Goal: Task Accomplishment & Management: Use online tool/utility

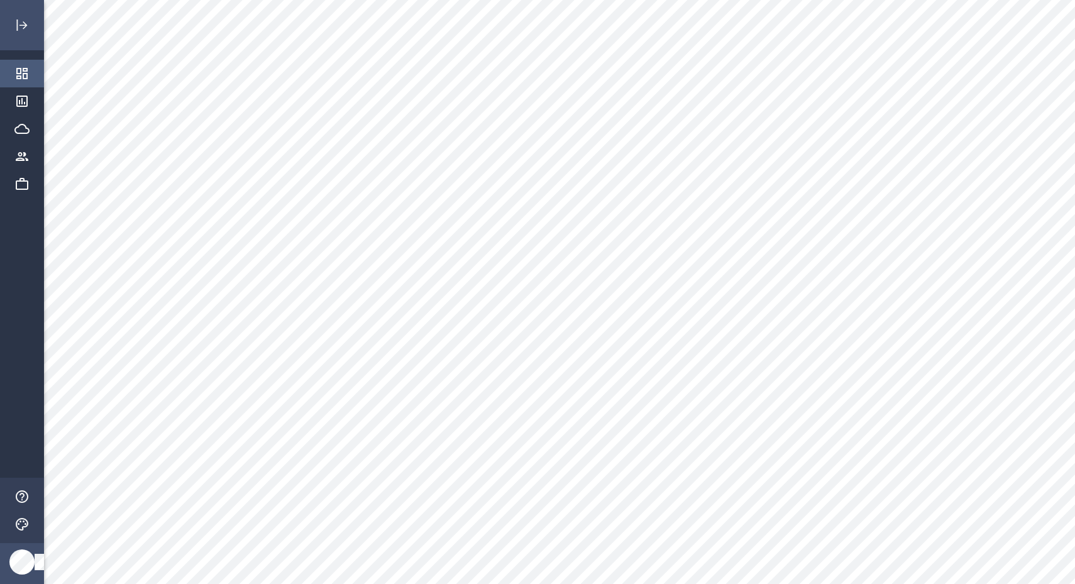
click at [21, 79] on icon "Dashboards" at bounding box center [21, 73] width 15 height 15
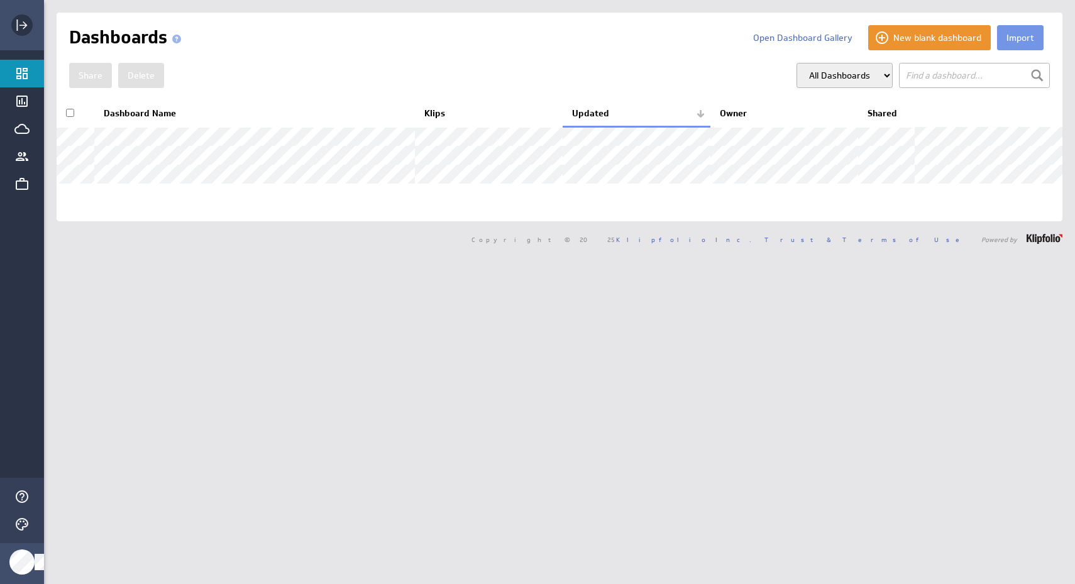
click at [20, 26] on icon "Expand" at bounding box center [21, 25] width 15 height 15
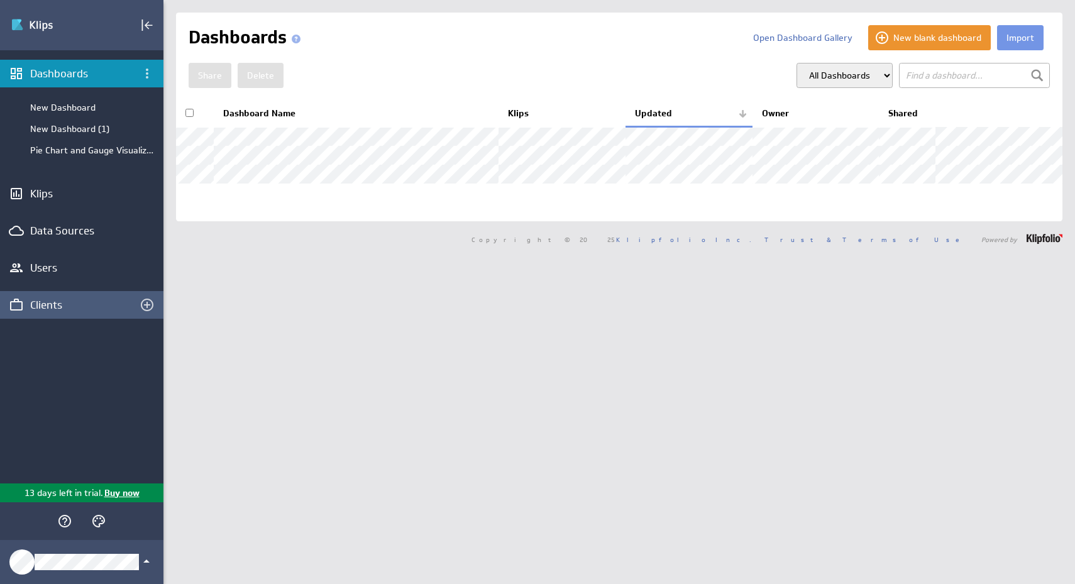
click at [53, 294] on div "Clients" at bounding box center [81, 305] width 163 height 28
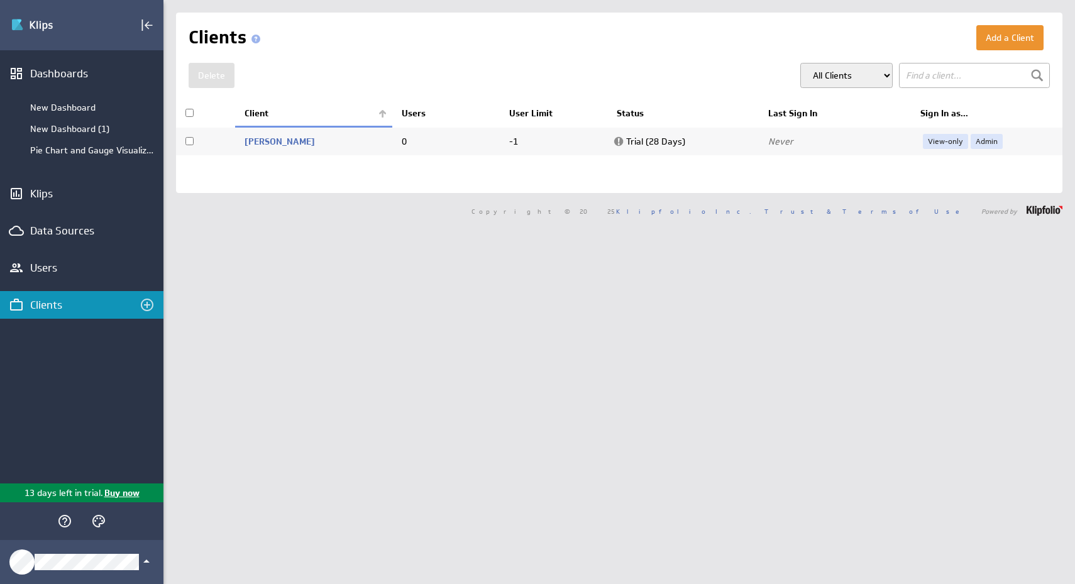
click at [949, 113] on th "Sign In as..." at bounding box center [987, 114] width 152 height 26
click at [949, 139] on link "View-only" at bounding box center [945, 141] width 45 height 15
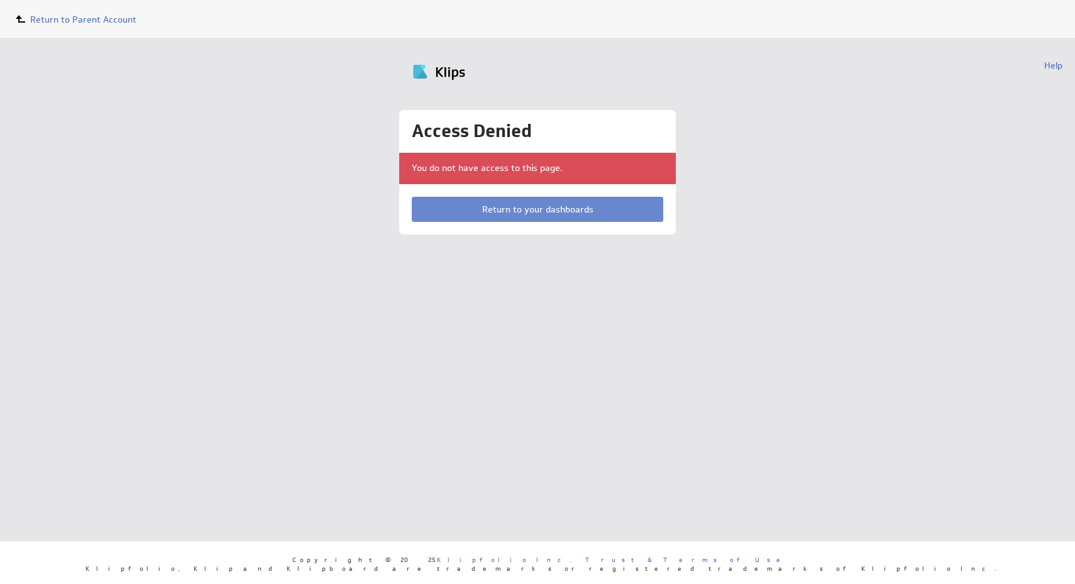
click at [543, 219] on link "Return to your dashboards" at bounding box center [537, 209] width 251 height 25
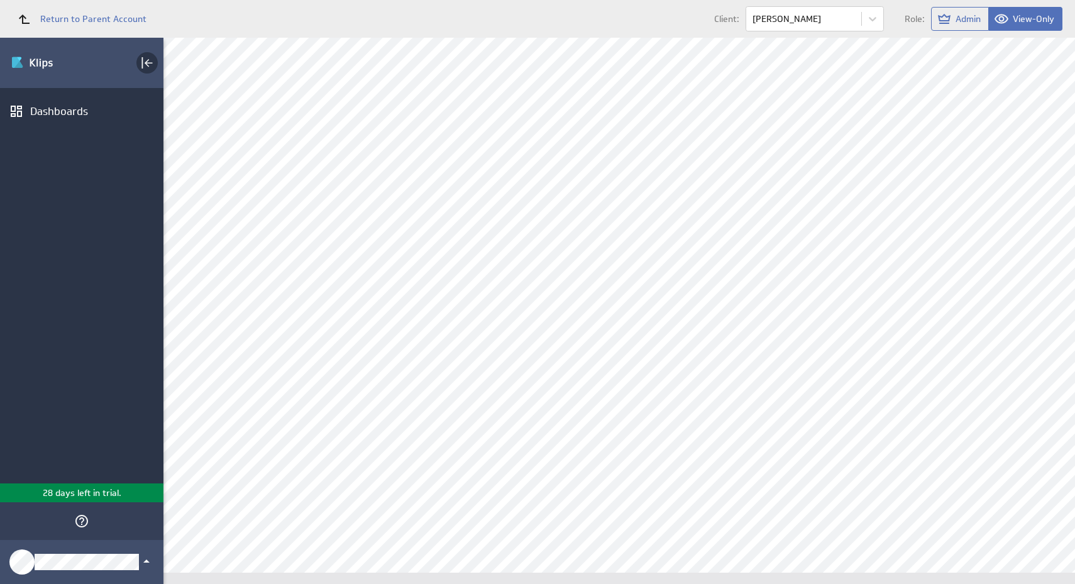
click at [142, 61] on rect "Collapse" at bounding box center [142, 62] width 1 height 11
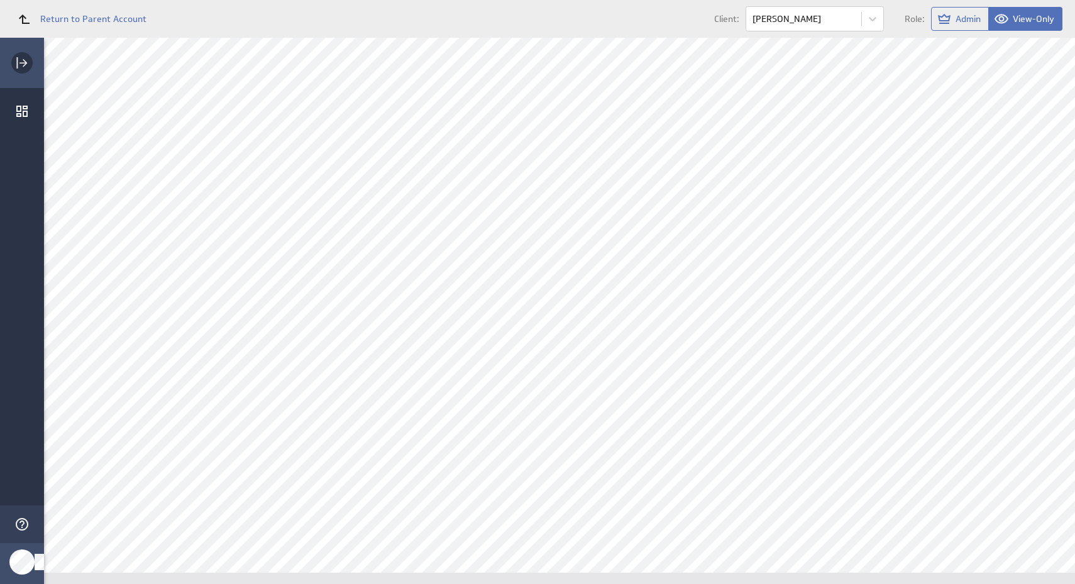
click at [18, 65] on rect "Expand" at bounding box center [17, 62] width 1 height 11
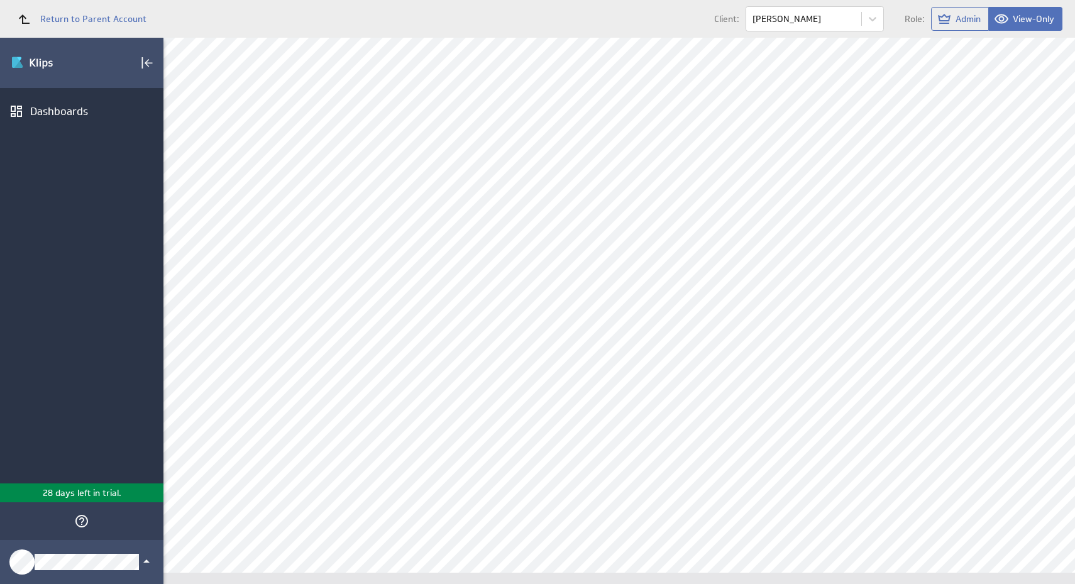
click at [91, 491] on p "28 days left in trial." at bounding box center [82, 493] width 79 height 13
click at [44, 16] on span "Return to Parent Account" at bounding box center [93, 18] width 106 height 9
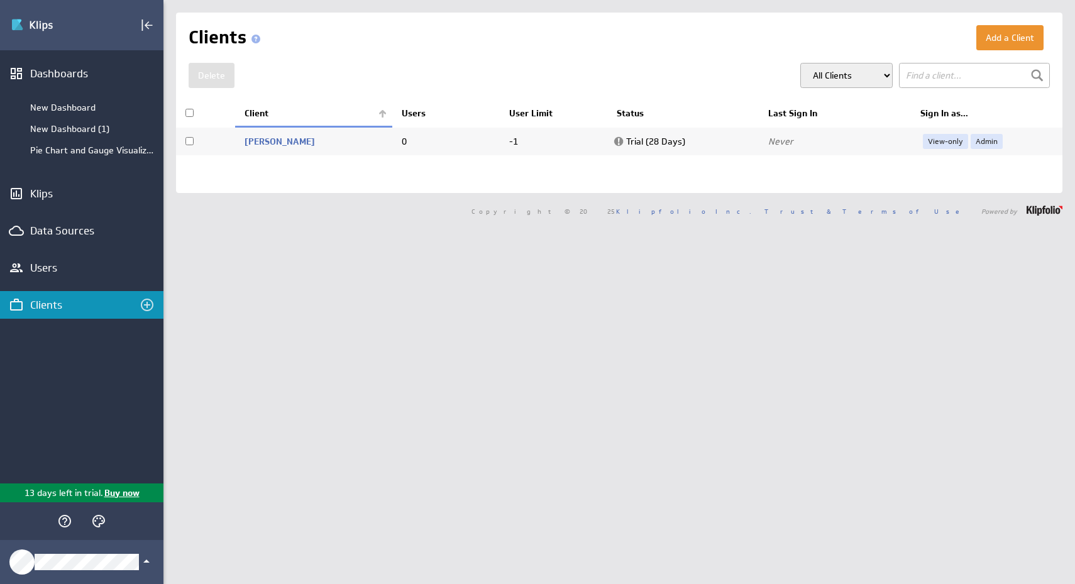
click at [46, 307] on div "Clients" at bounding box center [81, 305] width 103 height 14
click at [864, 72] on select "All Clients My Clients Group: Default" at bounding box center [846, 75] width 92 height 25
click at [947, 144] on link "View-only" at bounding box center [945, 141] width 45 height 15
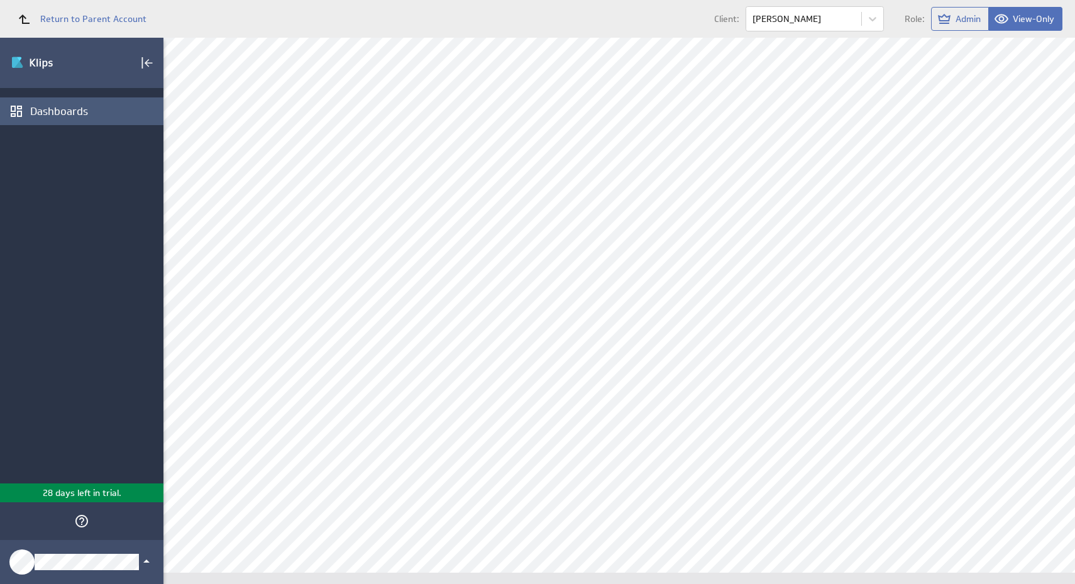
click at [114, 114] on div "Dashboards" at bounding box center [95, 111] width 130 height 14
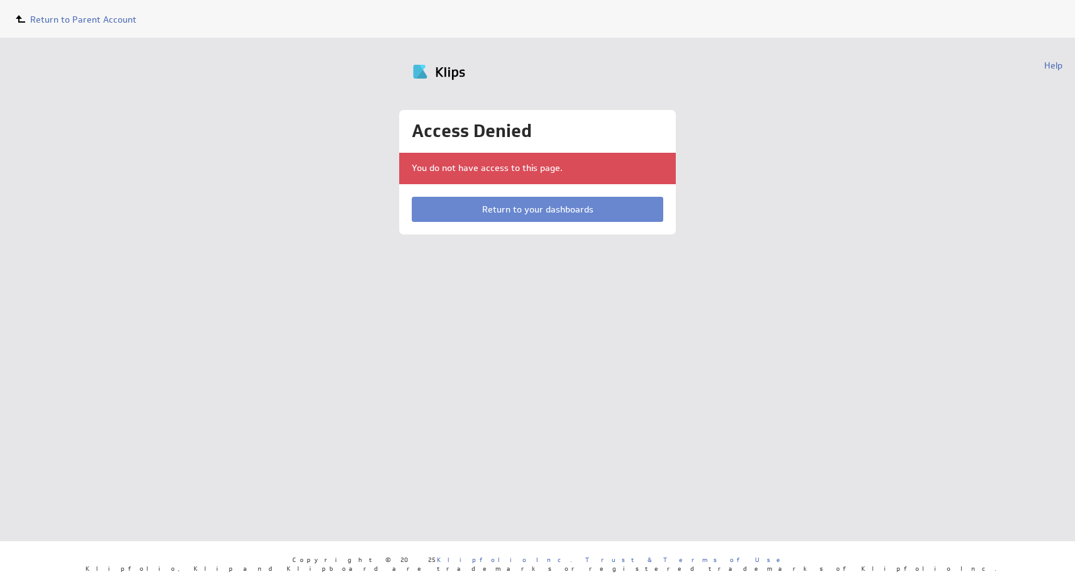
click at [539, 218] on link "Return to your dashboards" at bounding box center [537, 209] width 251 height 25
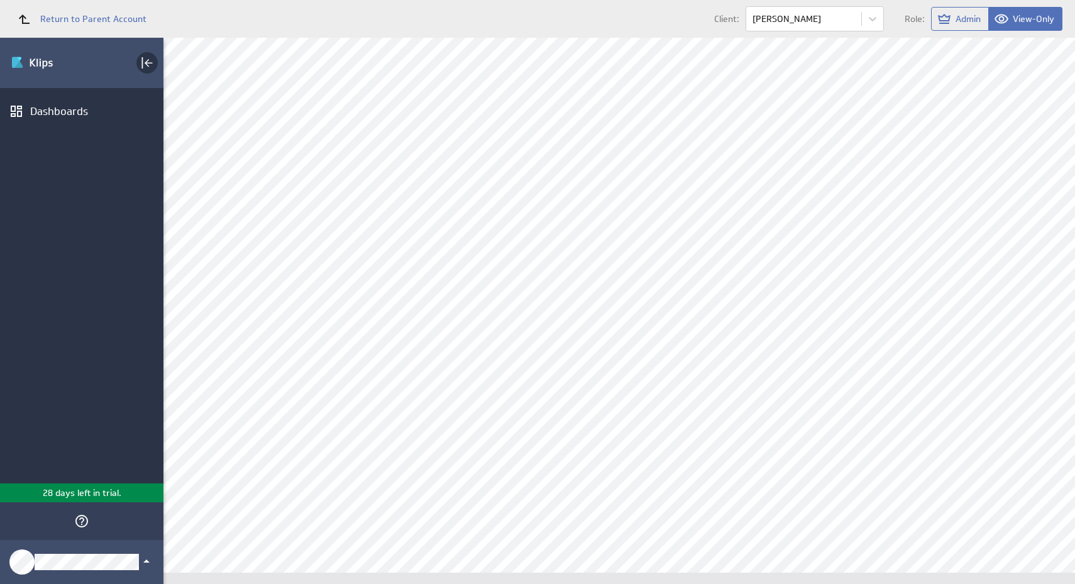
click at [149, 67] on icon "Collapse" at bounding box center [147, 62] width 15 height 15
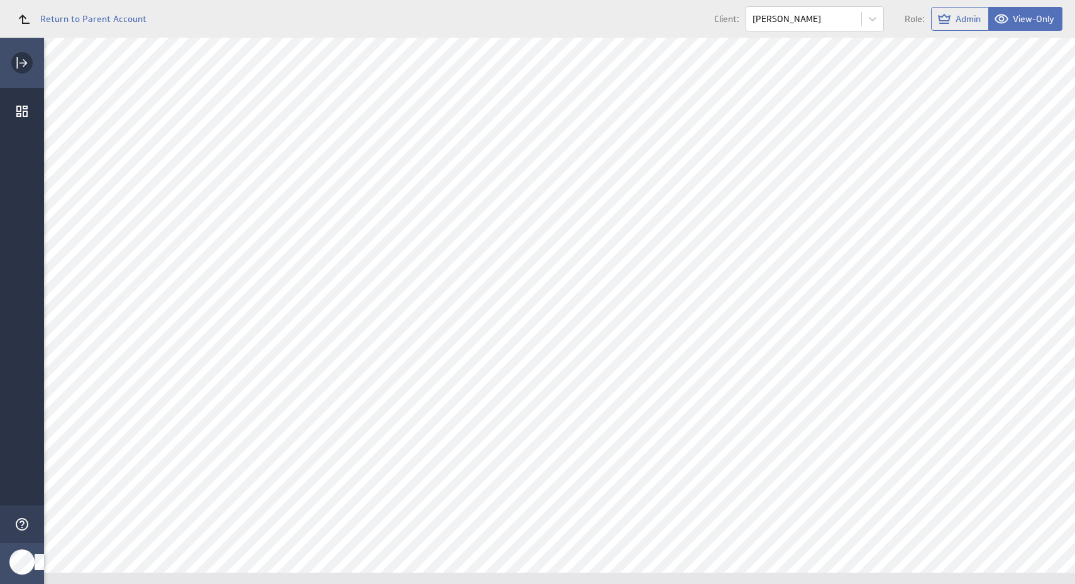
click at [24, 63] on icon "Expand" at bounding box center [23, 63] width 8 height 8
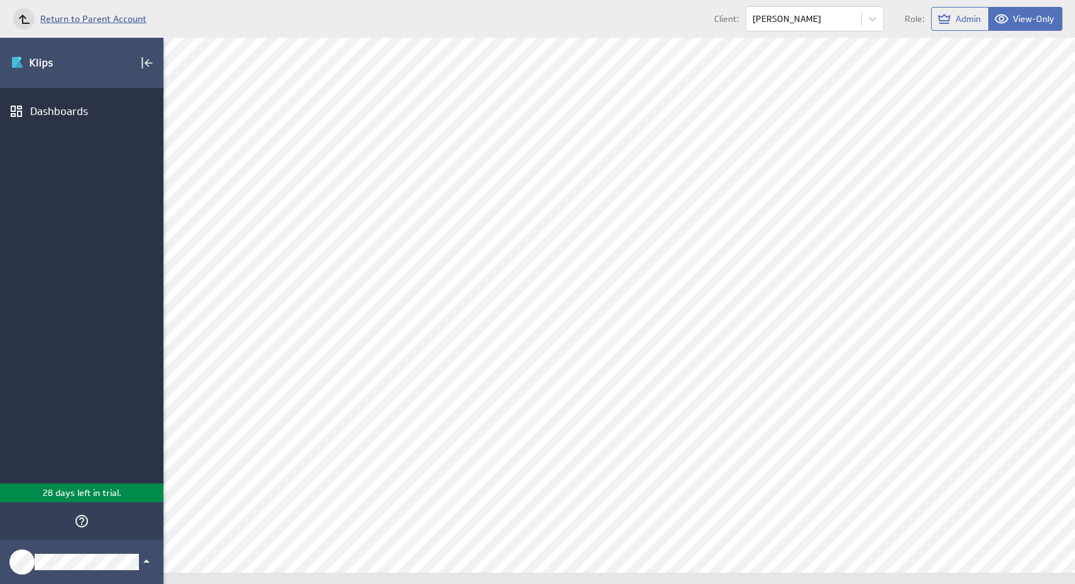
click at [30, 18] on icon at bounding box center [23, 18] width 15 height 15
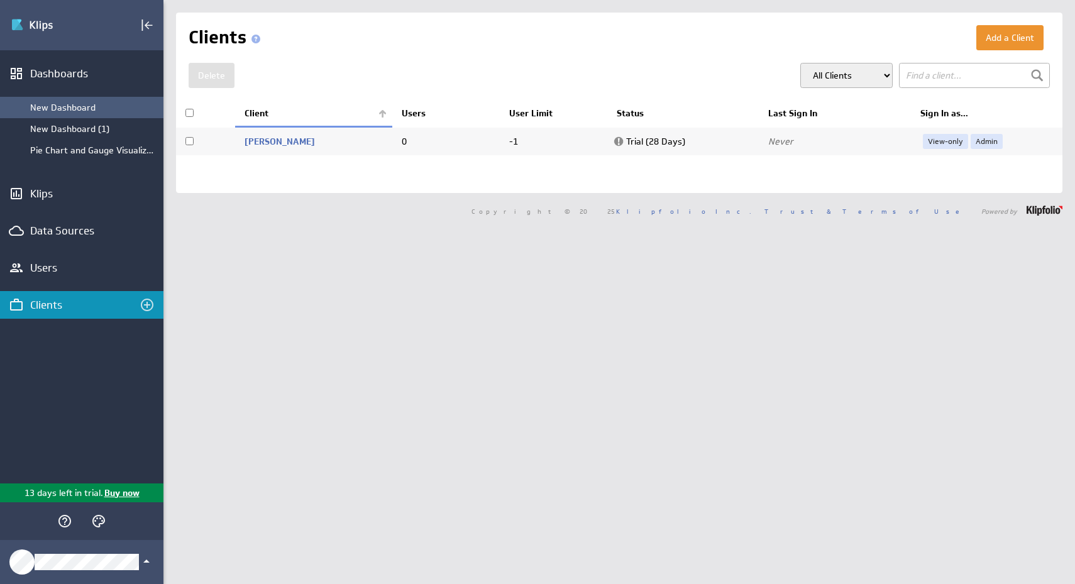
click at [83, 117] on div "New Dashboard" at bounding box center [81, 107] width 163 height 21
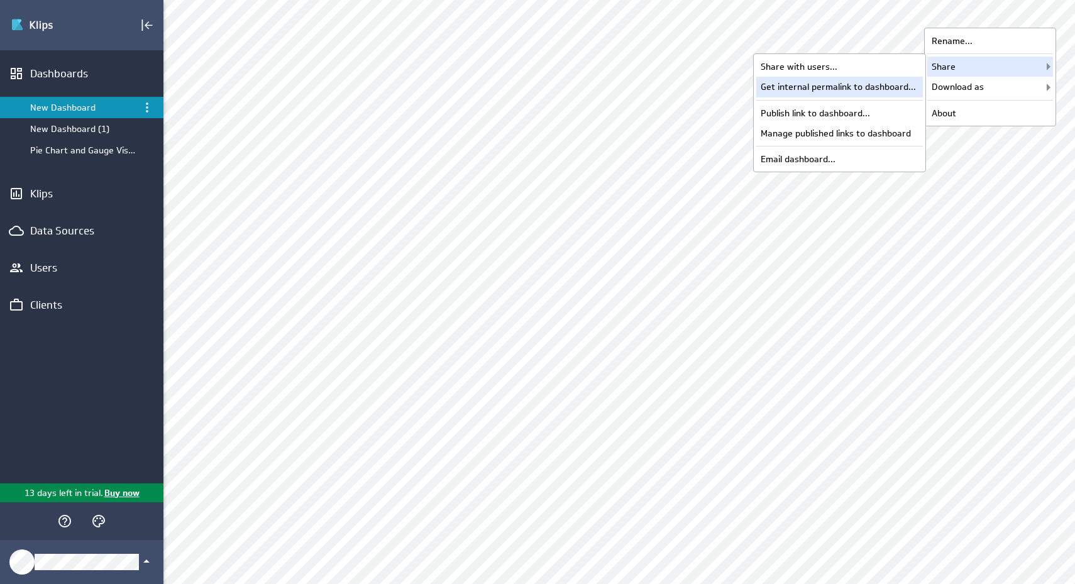
click at [892, 94] on div "Get internal permalink to dashboard..." at bounding box center [839, 87] width 167 height 20
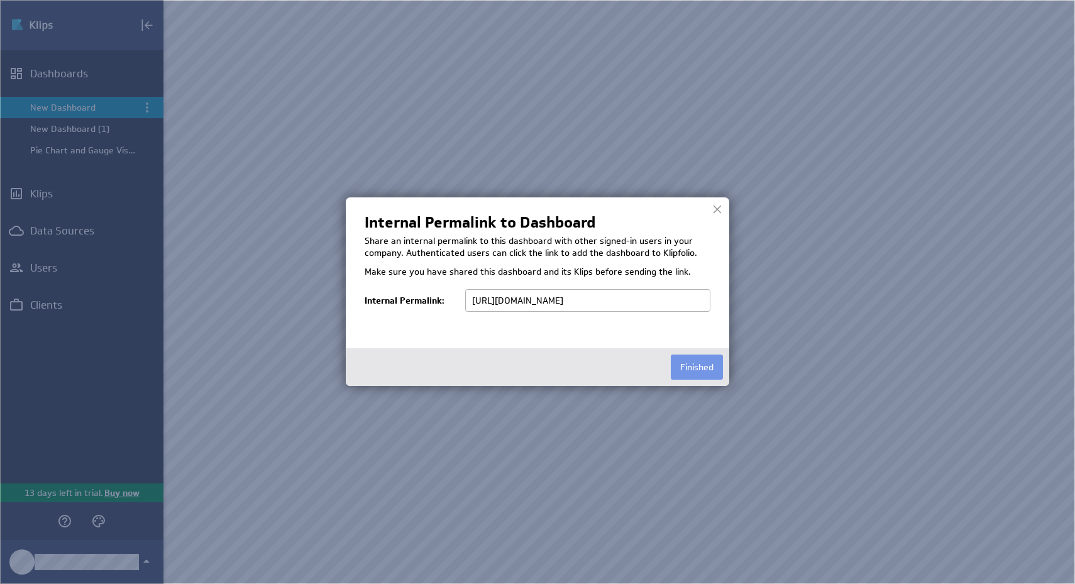
click at [714, 207] on div at bounding box center [717, 209] width 19 height 19
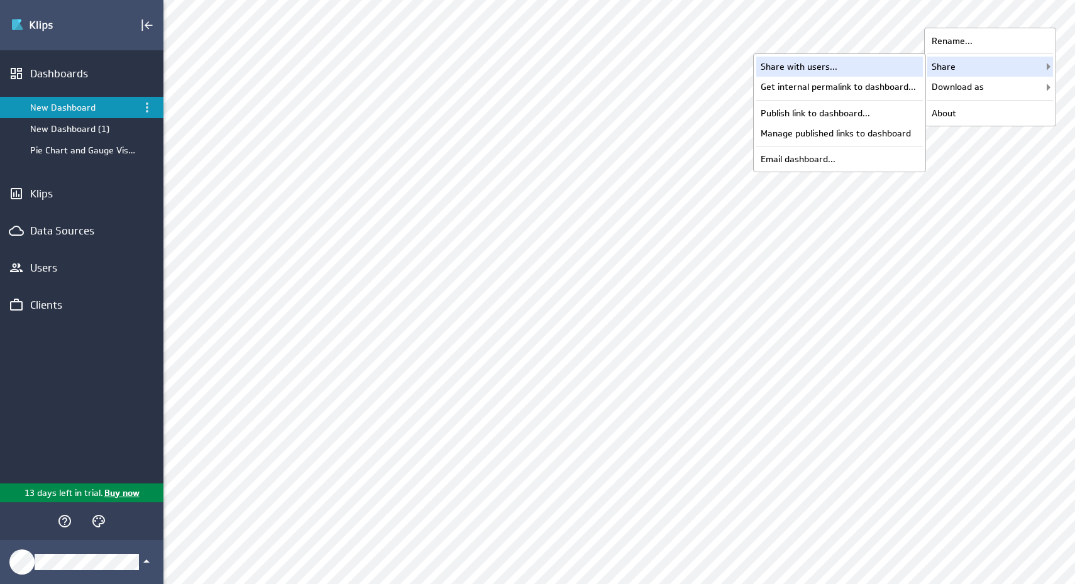
click at [876, 75] on div "Share with users..." at bounding box center [839, 67] width 167 height 20
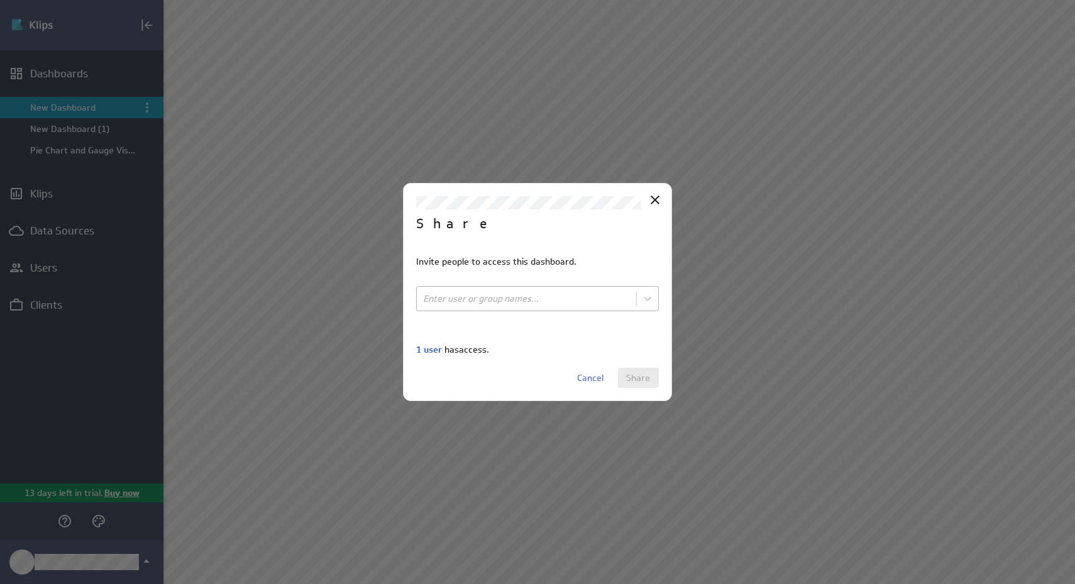
click at [570, 301] on body "(no message) Edit Dashboards New Dashboard New Dashboard (1) Pie Chart and Gaug…" at bounding box center [537, 292] width 1075 height 584
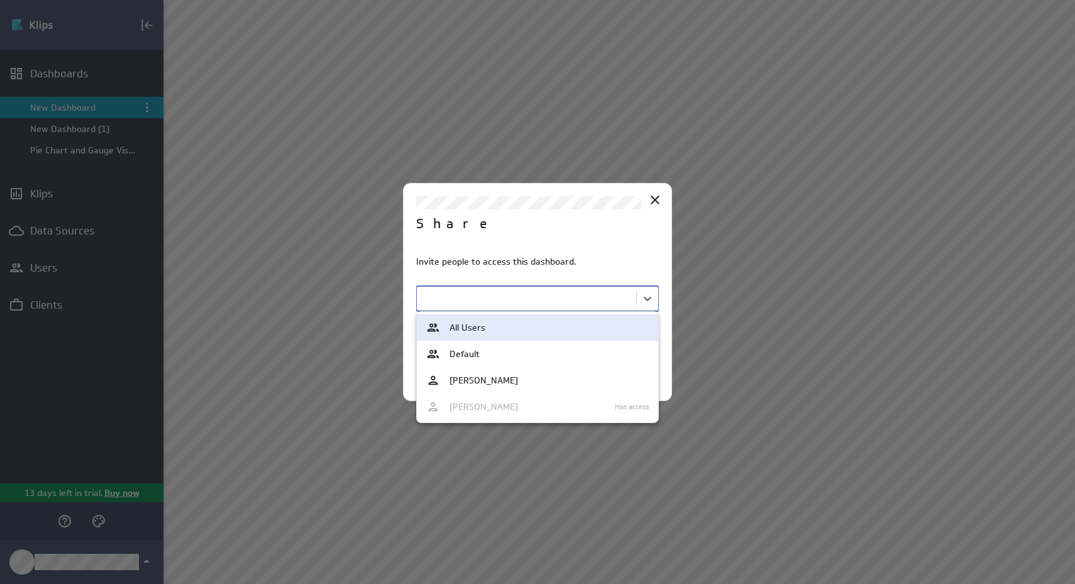
click at [655, 202] on div at bounding box center [537, 292] width 1075 height 584
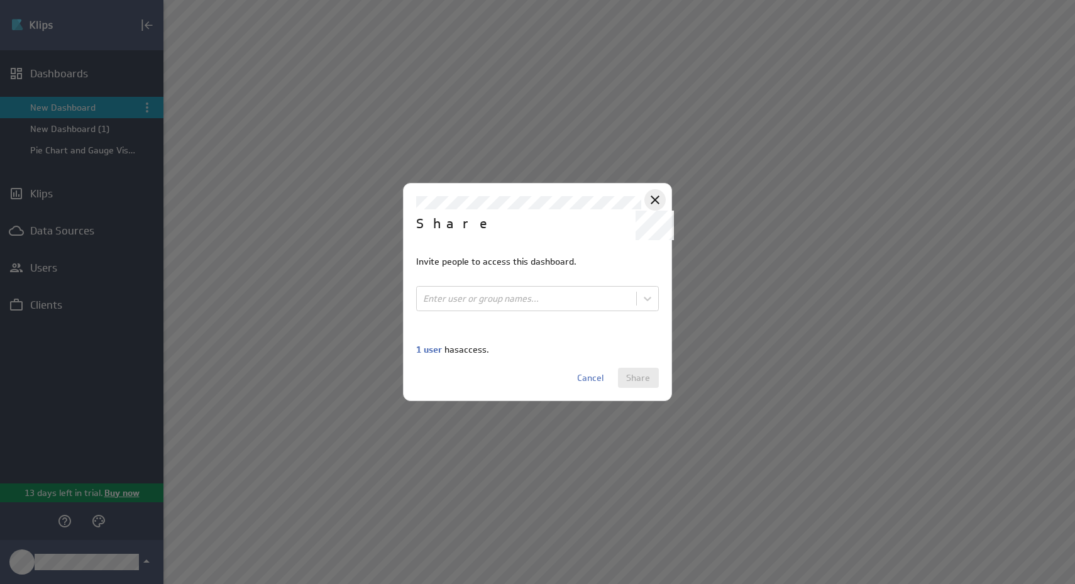
click at [651, 196] on icon at bounding box center [655, 200] width 9 height 9
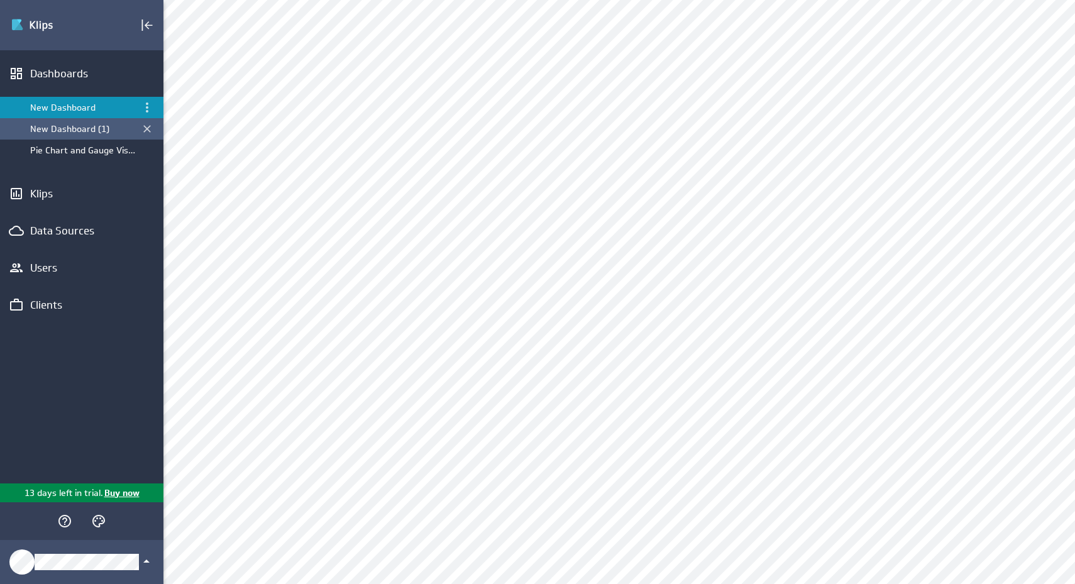
click at [104, 132] on div "New Dashboard (1)" at bounding box center [82, 128] width 105 height 11
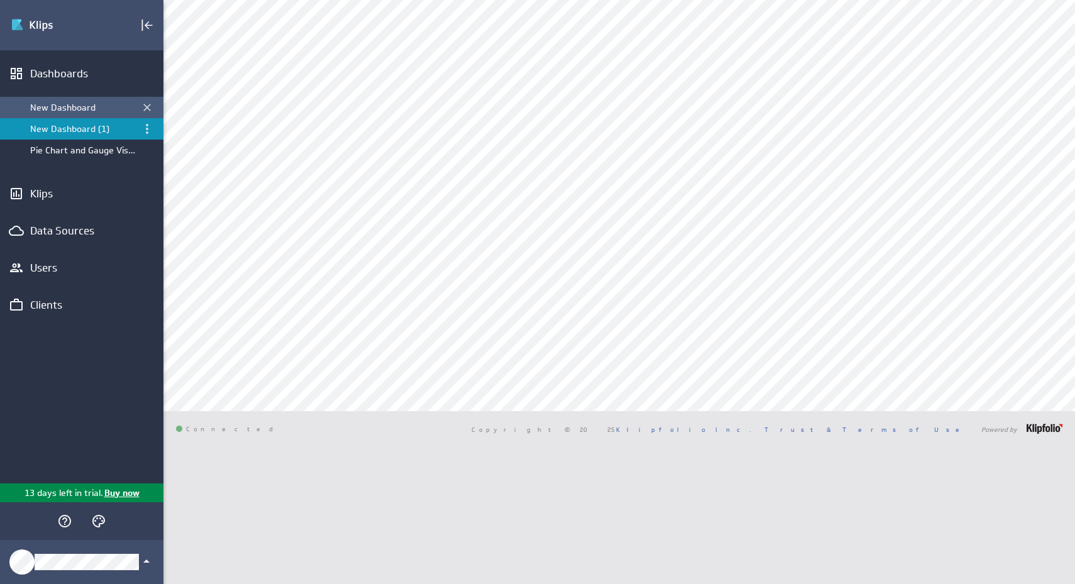
click at [107, 109] on div "New Dashboard" at bounding box center [82, 107] width 105 height 11
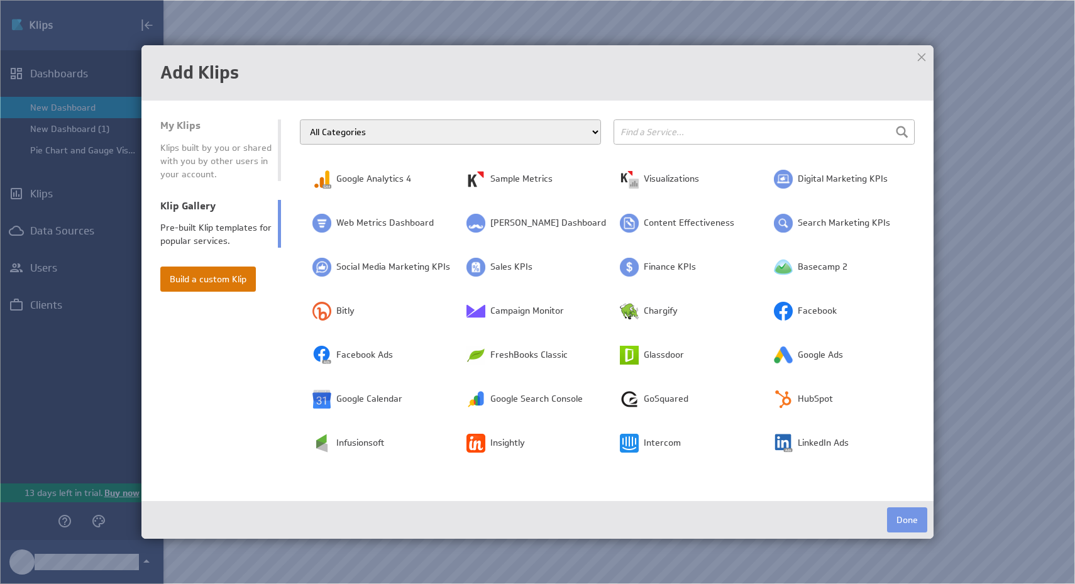
click at [231, 284] on button "Build a custom Klip" at bounding box center [208, 279] width 96 height 25
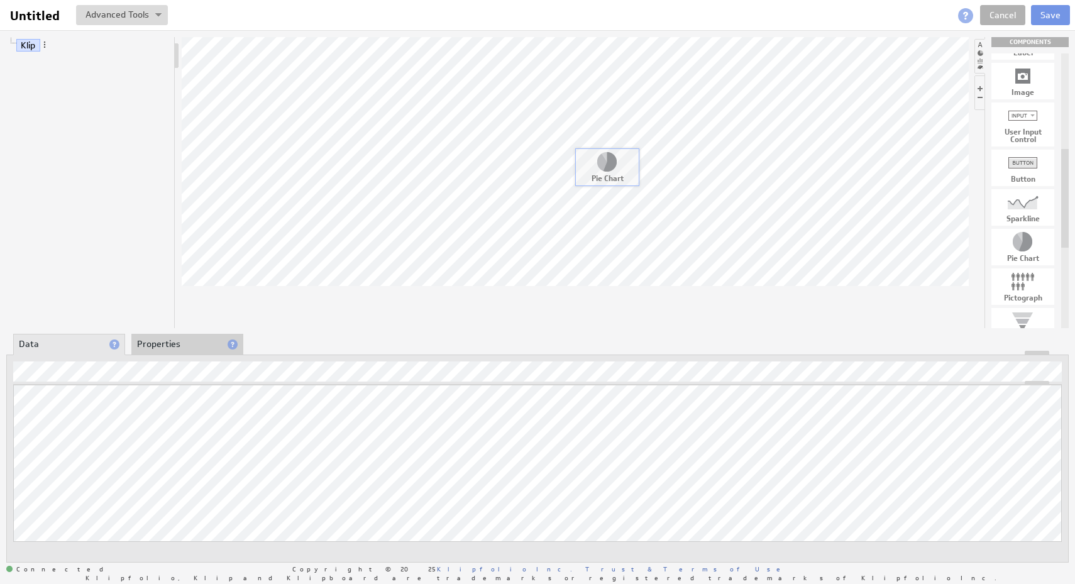
drag, startPoint x: 1025, startPoint y: 245, endPoint x: 603, endPoint y: 162, distance: 430.6
click at [54, 62] on link "Pie Chart" at bounding box center [49, 62] width 47 height 13
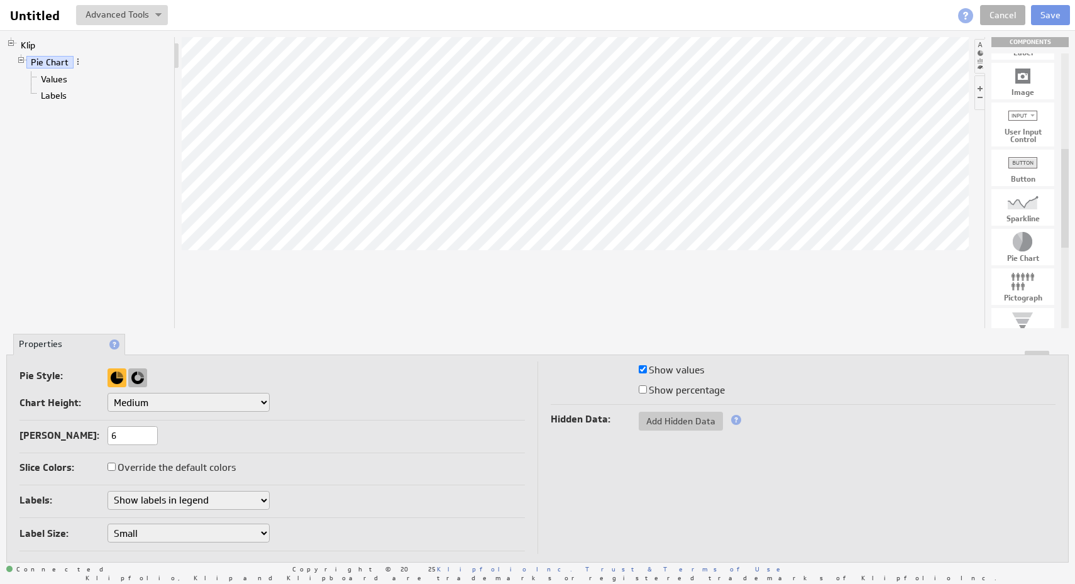
click at [138, 374] on div at bounding box center [137, 377] width 19 height 19
click at [65, 78] on link "Values" at bounding box center [54, 79] width 36 height 13
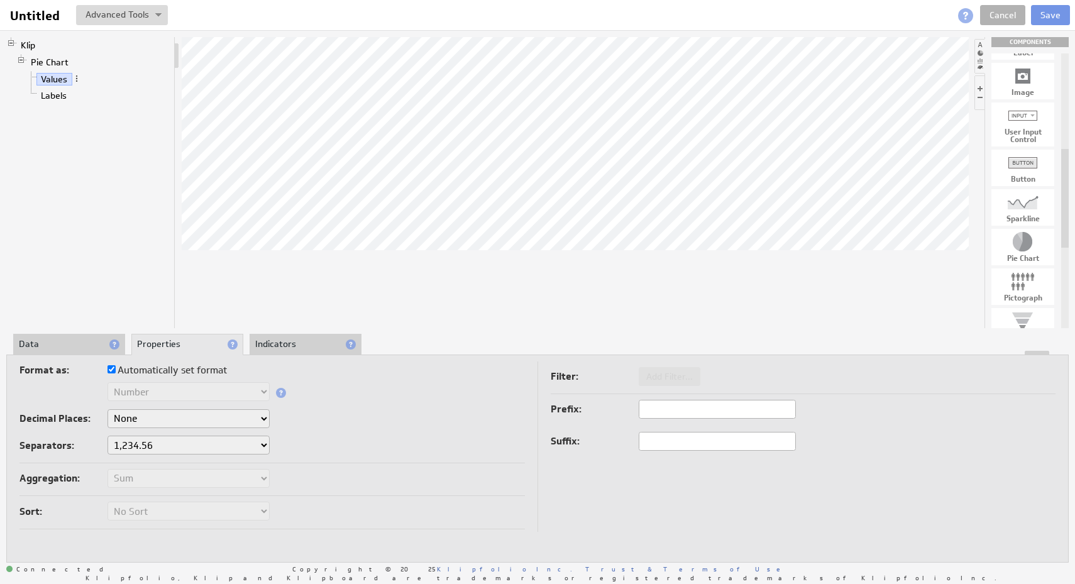
click at [65, 344] on li "Data" at bounding box center [69, 344] width 112 height 21
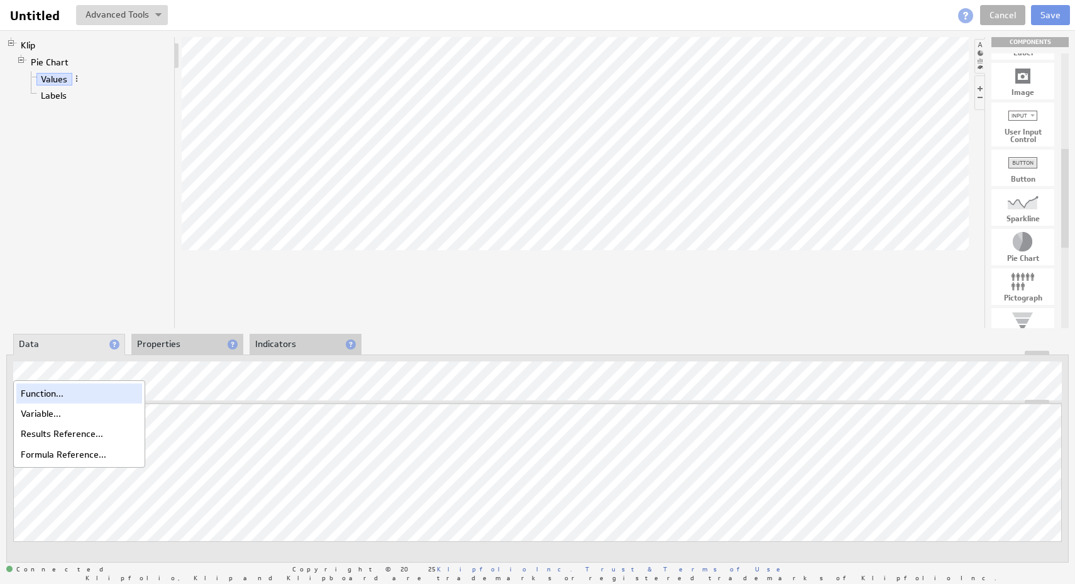
click at [51, 395] on div "Function..." at bounding box center [79, 394] width 126 height 20
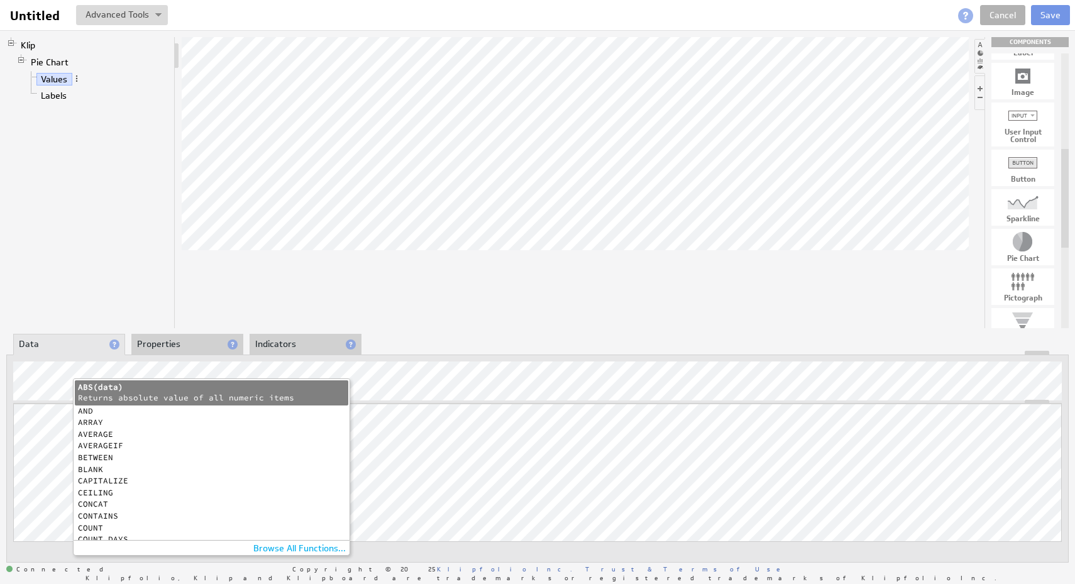
click at [133, 423] on div "ARRAY" at bounding box center [213, 423] width 270 height 8
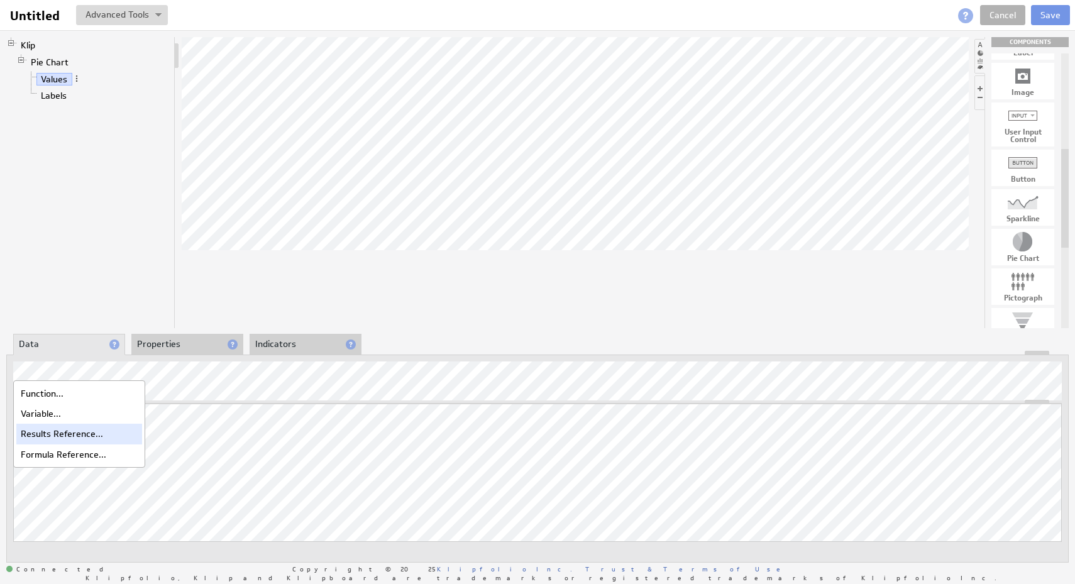
click at [72, 436] on div "Results Reference..." at bounding box center [79, 434] width 126 height 20
click at [47, 394] on div "Function..." at bounding box center [79, 394] width 126 height 20
click at [46, 395] on div "Function..." at bounding box center [79, 394] width 126 height 20
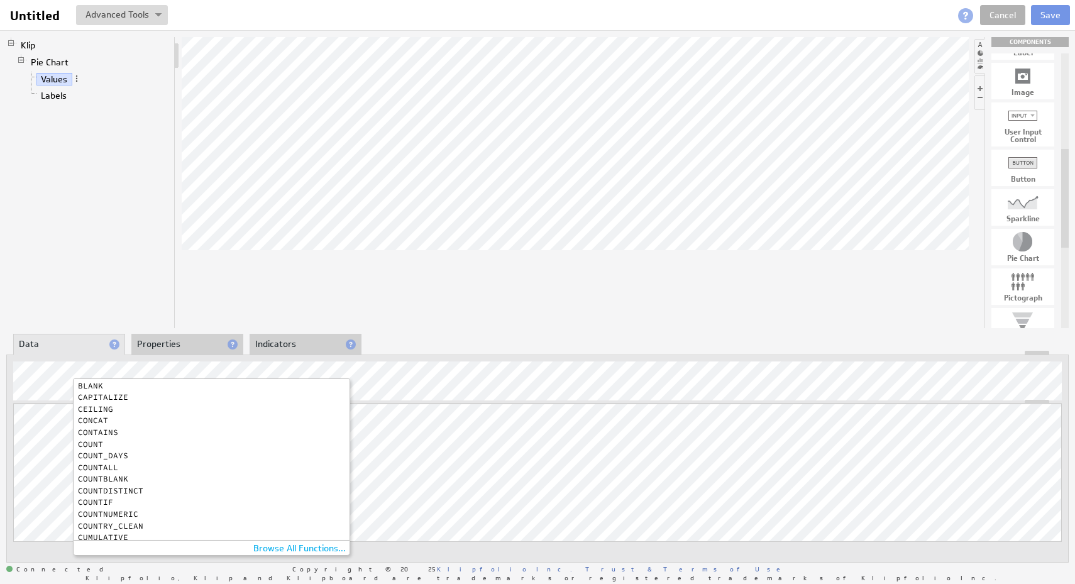
scroll to position [87, 0]
click at [100, 441] on div "COUNT" at bounding box center [213, 441] width 270 height 8
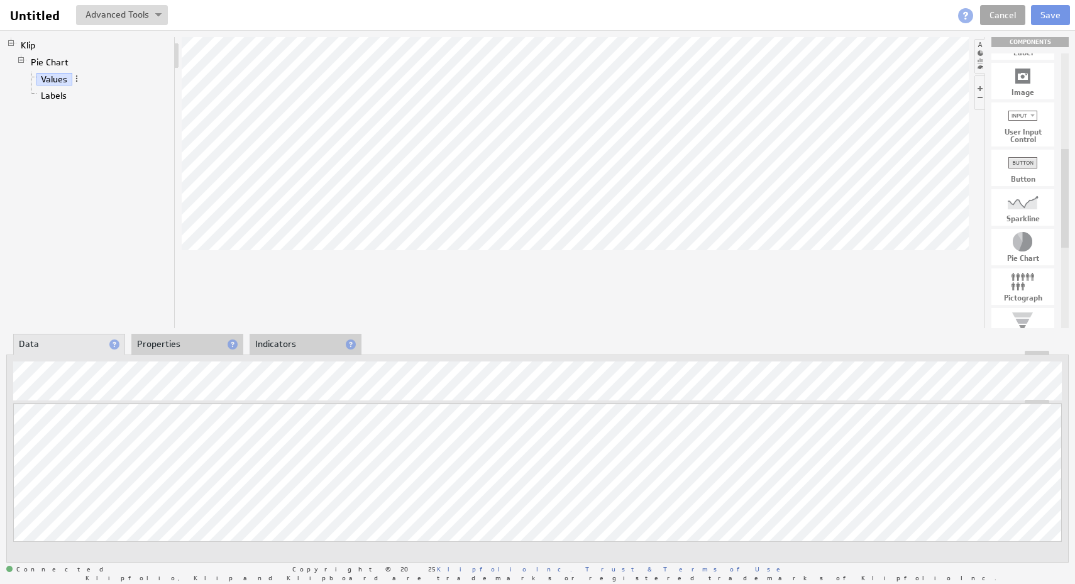
click at [995, 14] on link "Cancel" at bounding box center [1002, 15] width 45 height 20
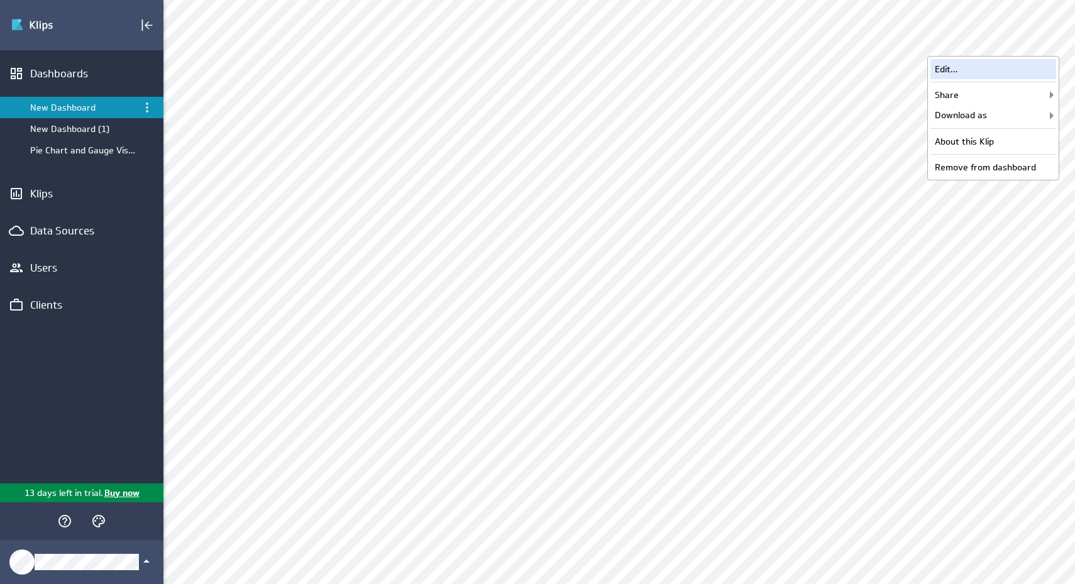
click at [1021, 72] on div "Edit..." at bounding box center [993, 69] width 126 height 20
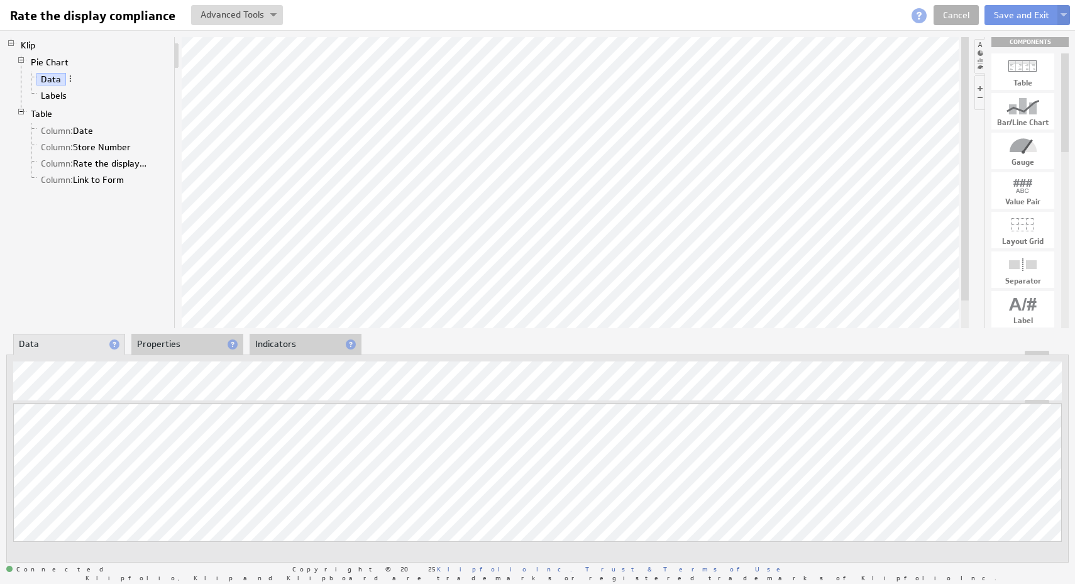
click at [169, 351] on div at bounding box center [537, 353] width 1061 height 4
click at [62, 92] on link "Labels" at bounding box center [53, 95] width 35 height 13
click at [175, 346] on li "Properties" at bounding box center [187, 344] width 112 height 21
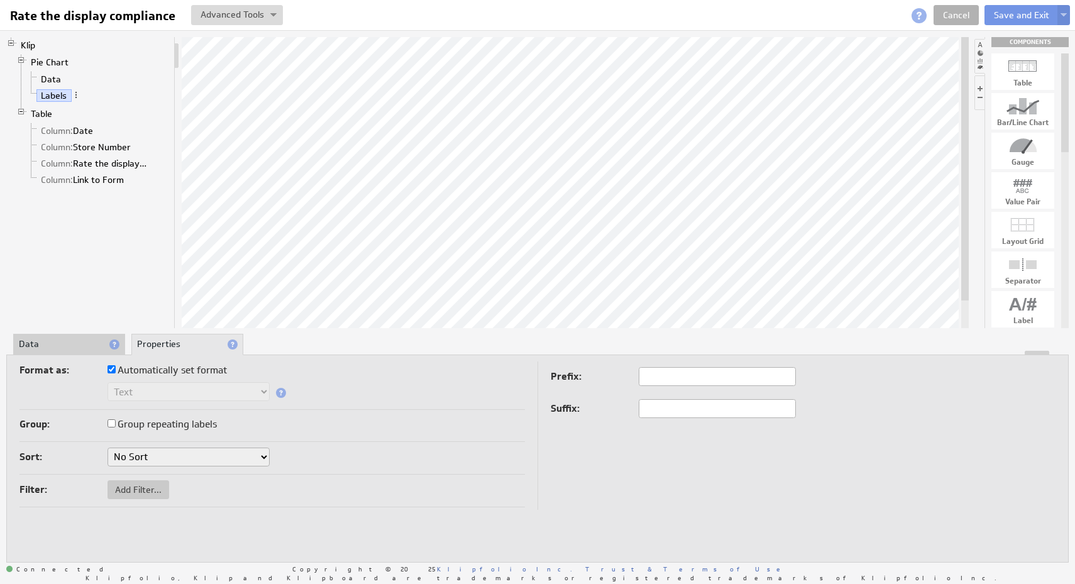
click at [160, 374] on label "Automatically set format" at bounding box center [167, 371] width 119 height 18
click at [116, 373] on input "Automatically set format" at bounding box center [112, 369] width 8 height 8
checkbox input "false"
click at [159, 373] on label "Automatically set format" at bounding box center [167, 371] width 119 height 18
click at [116, 373] on input "Automatically set format" at bounding box center [112, 369] width 8 height 8
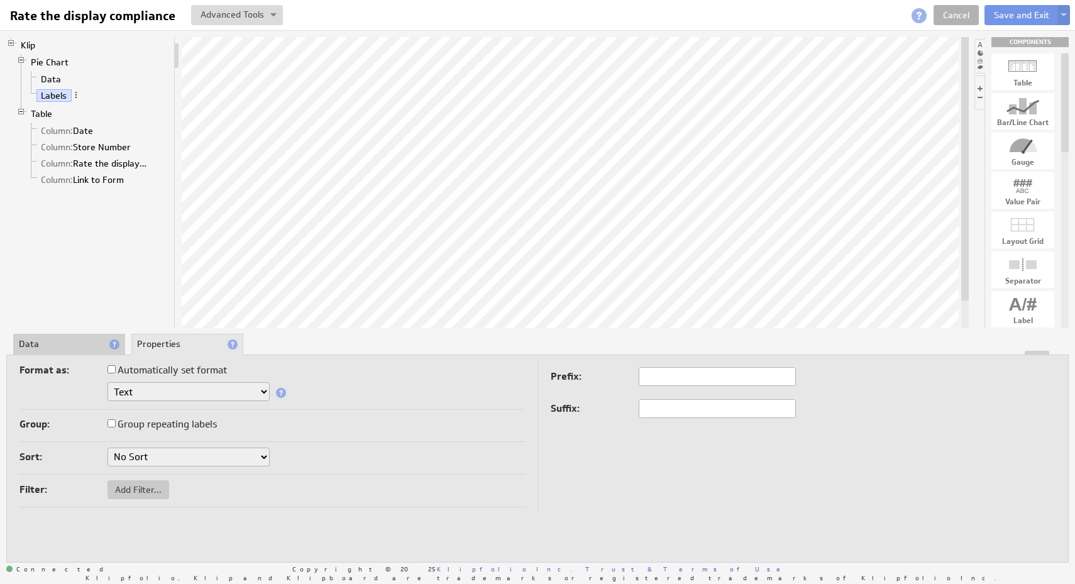
checkbox input "true"
click at [159, 373] on label "Automatically set format" at bounding box center [167, 371] width 119 height 18
click at [116, 373] on input "Automatically set format" at bounding box center [112, 369] width 8 height 8
checkbox input "false"
click at [55, 63] on link "Pie Chart" at bounding box center [49, 62] width 47 height 13
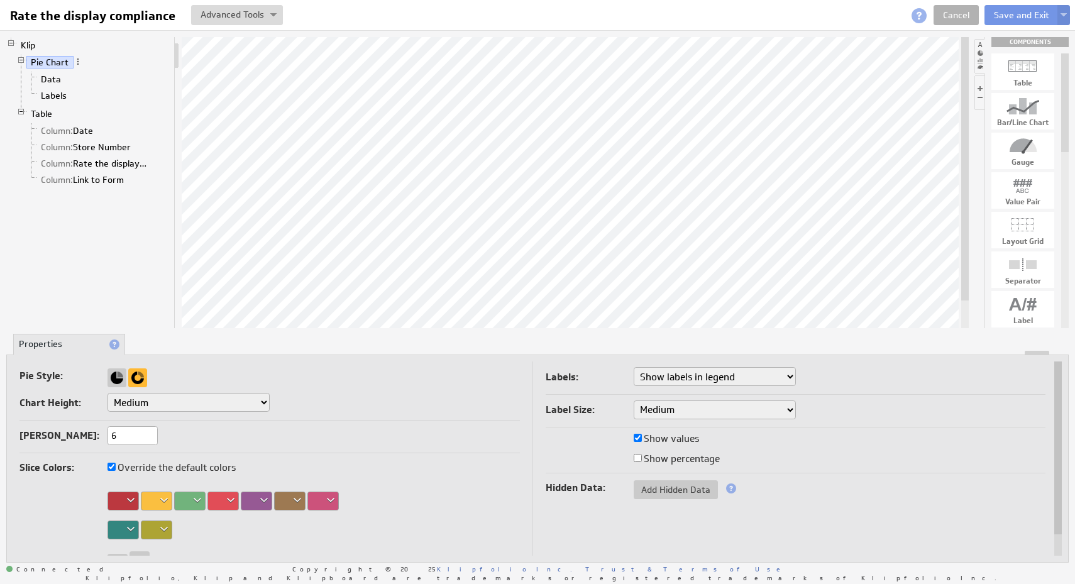
click at [230, 399] on select "Small Medium Large X-Large Custom..." at bounding box center [189, 402] width 162 height 19
select select "1"
click at [108, 393] on select "Small Medium Large X-Large Custom..." at bounding box center [189, 402] width 162 height 19
select select "1"
click at [729, 411] on select "Small Medium Large" at bounding box center [715, 409] width 162 height 19
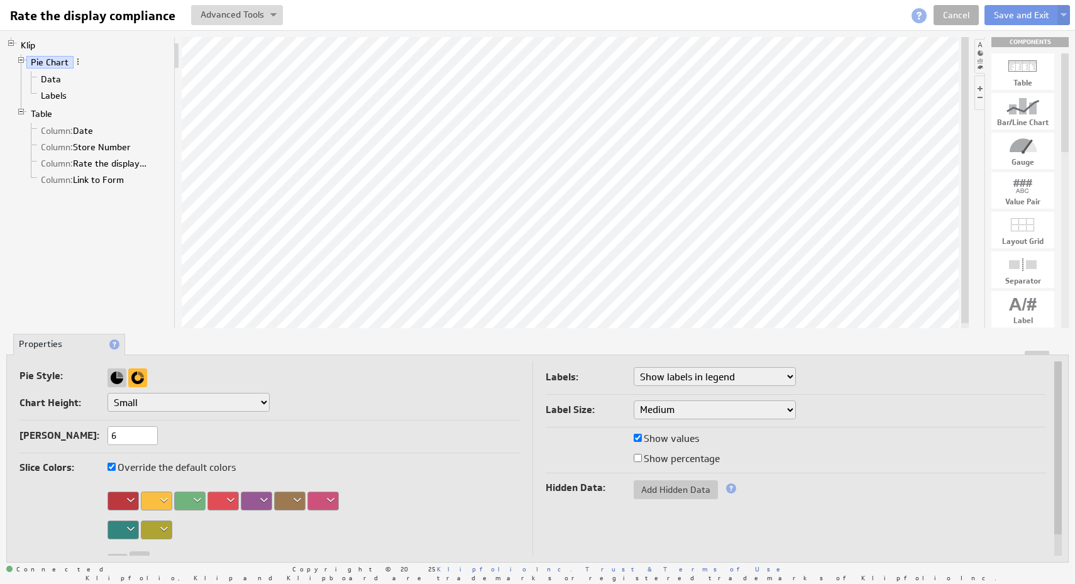
select select "small"
click at [634, 400] on select "Small Medium Large" at bounding box center [715, 409] width 162 height 19
select select "1"
select select "small"
click at [1005, 21] on button "Save and Exit" at bounding box center [1022, 15] width 74 height 20
